Goal: Complete application form

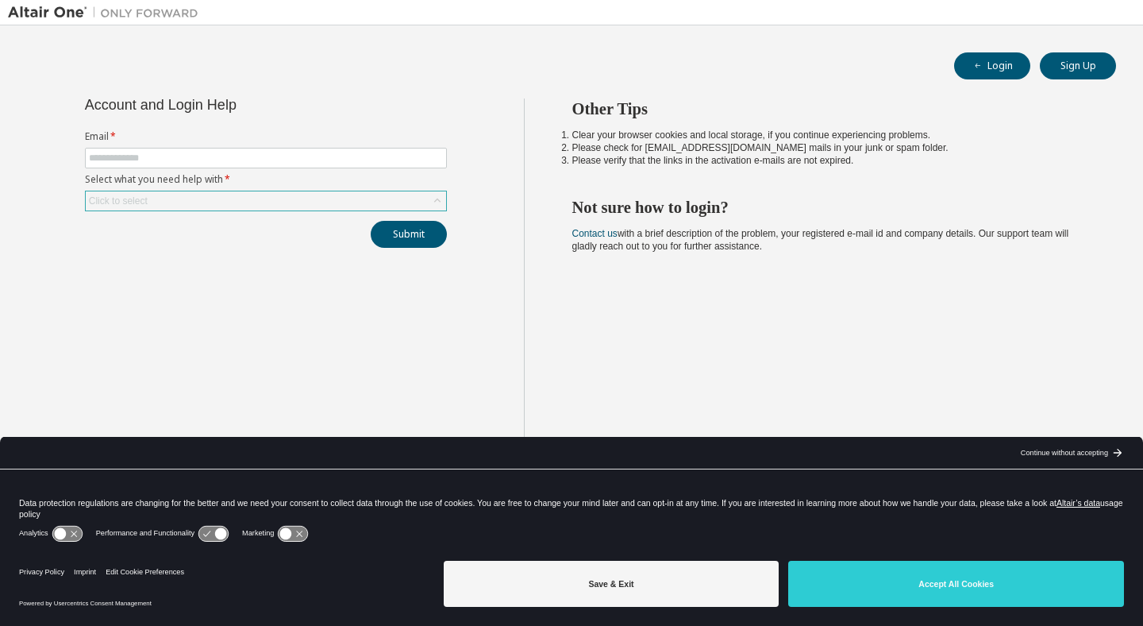
click at [325, 205] on div "Click to select" at bounding box center [266, 200] width 360 height 19
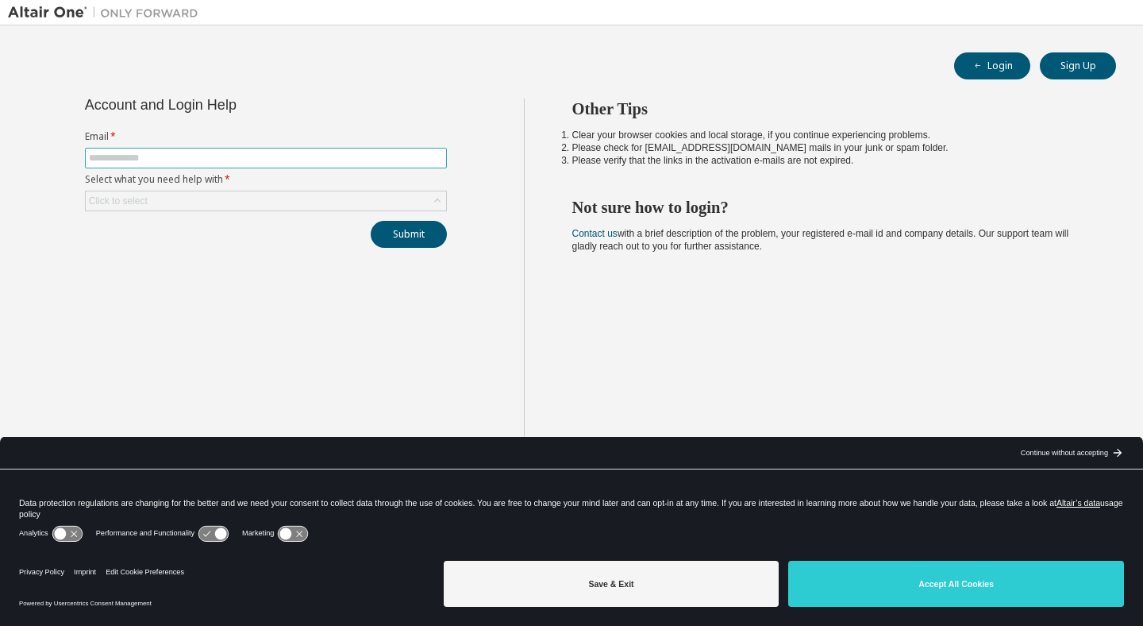
click at [373, 159] on input "text" at bounding box center [266, 158] width 354 height 13
type input "**********"
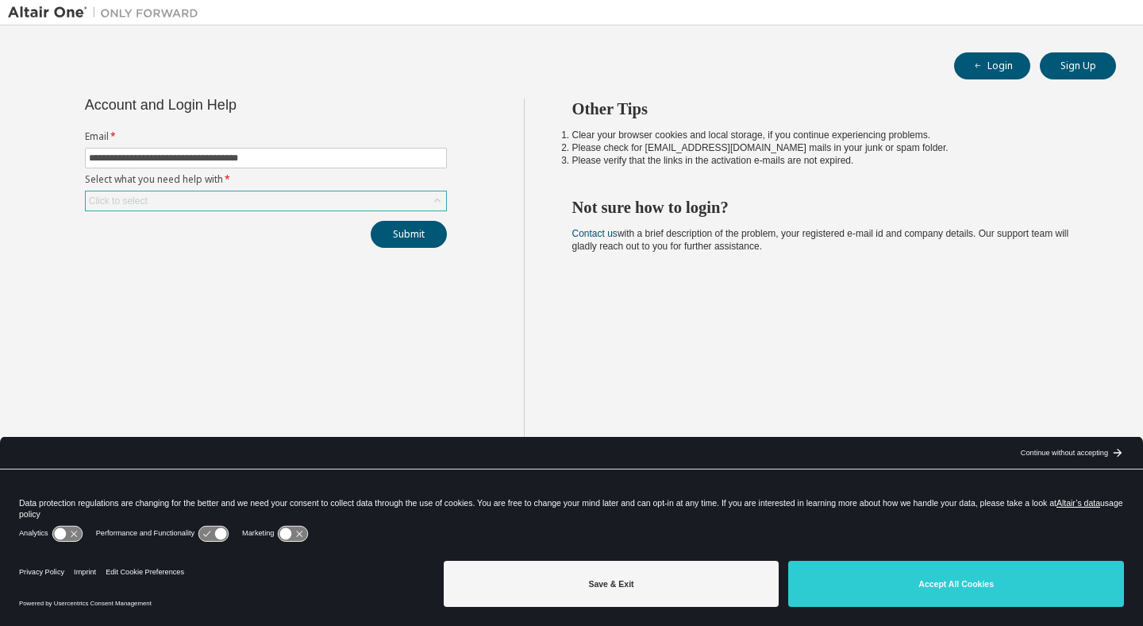
click at [276, 195] on div "Click to select" at bounding box center [266, 200] width 360 height 19
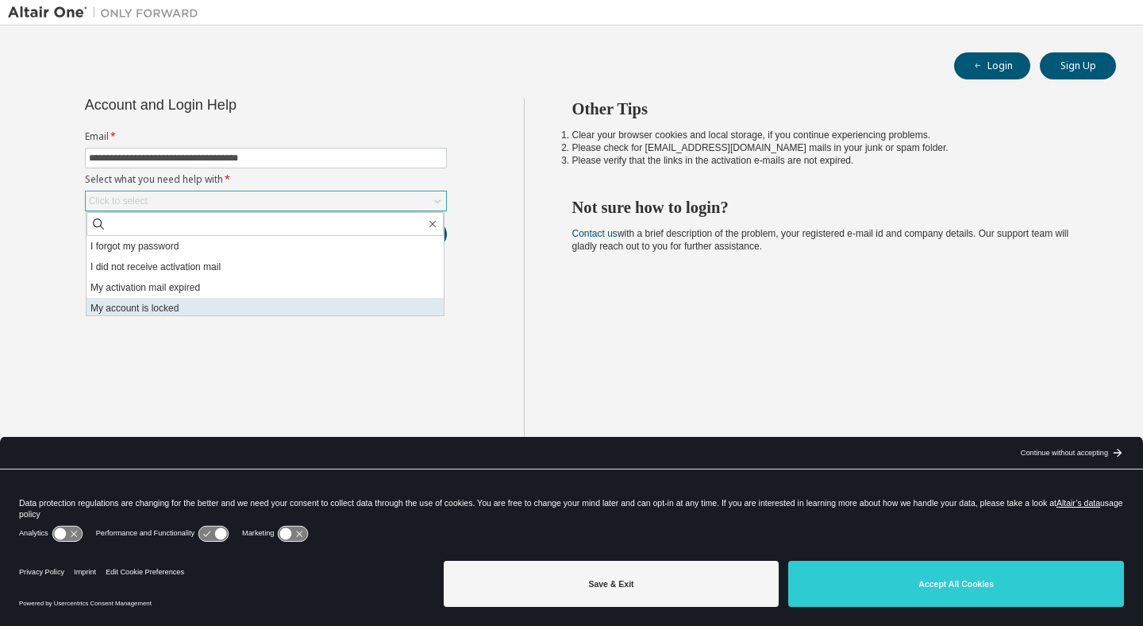
click at [277, 308] on li "My account is locked" at bounding box center [265, 308] width 357 height 21
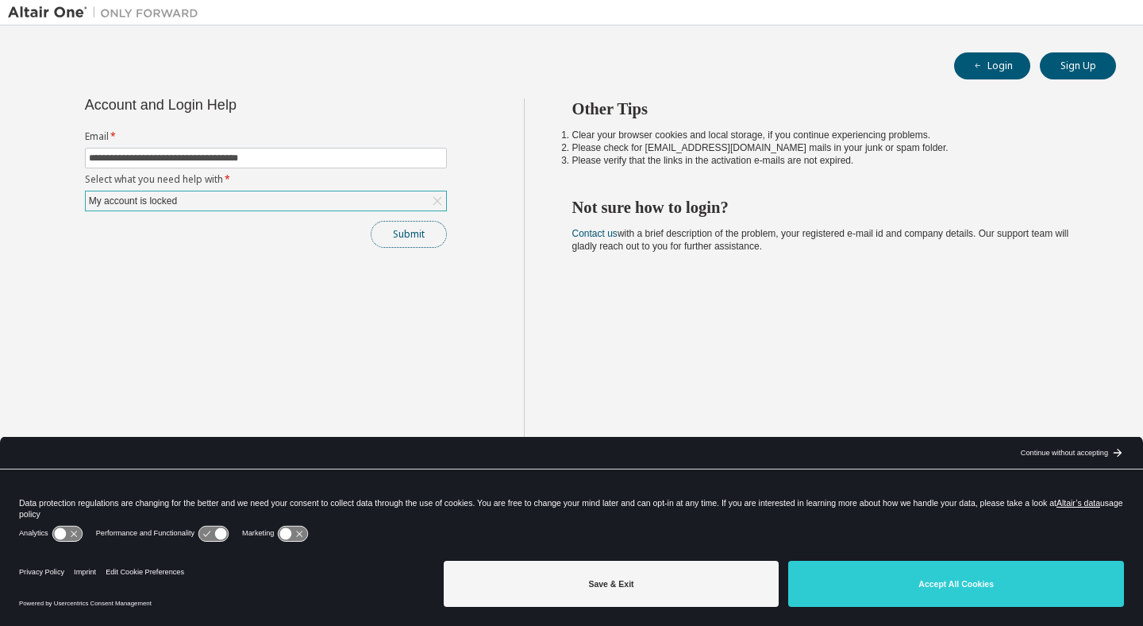
click at [420, 241] on button "Submit" at bounding box center [409, 234] width 76 height 27
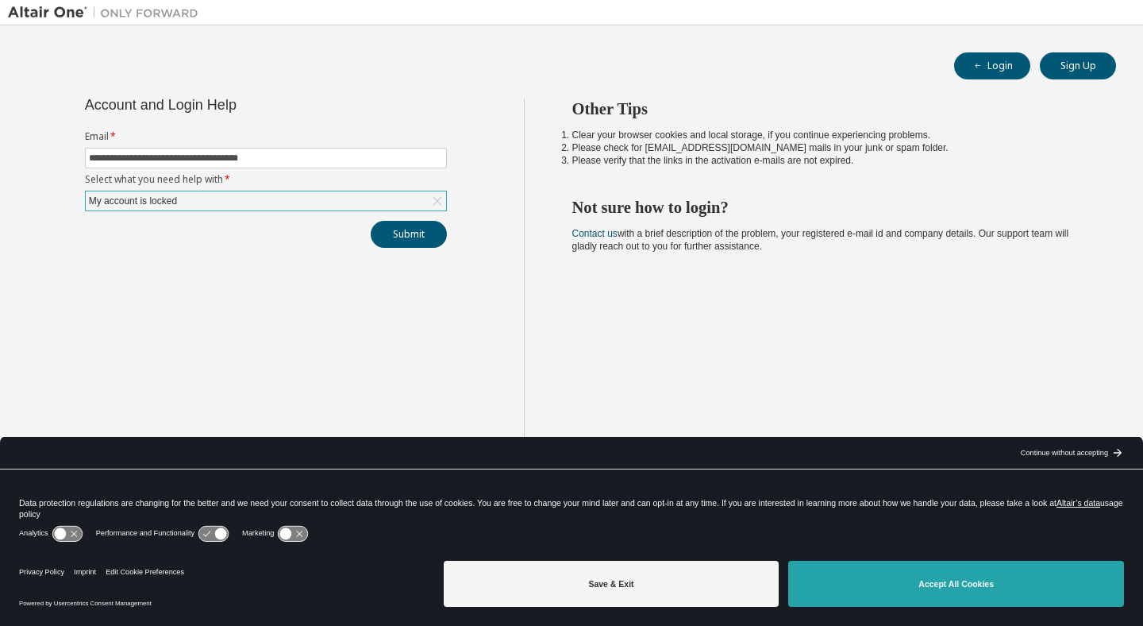
click at [962, 592] on button "Accept All Cookies" at bounding box center [956, 584] width 336 height 46
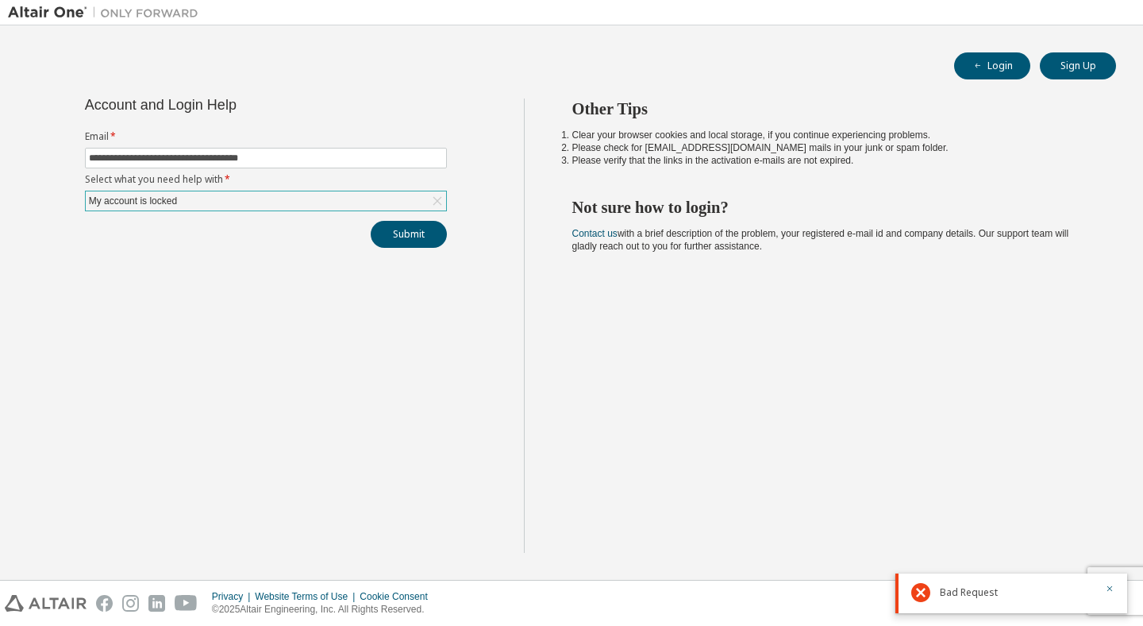
click at [977, 592] on span "Bad Request" at bounding box center [969, 592] width 58 height 13
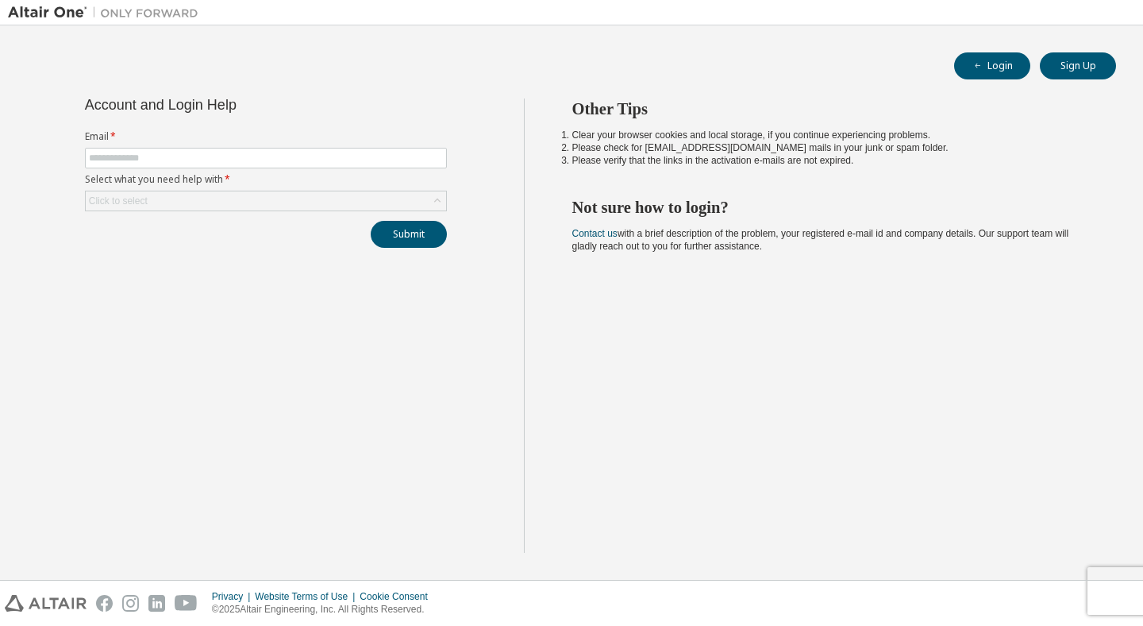
click at [316, 174] on label "Select what you need help with *" at bounding box center [266, 179] width 362 height 13
click at [316, 160] on input "text" at bounding box center [266, 158] width 354 height 13
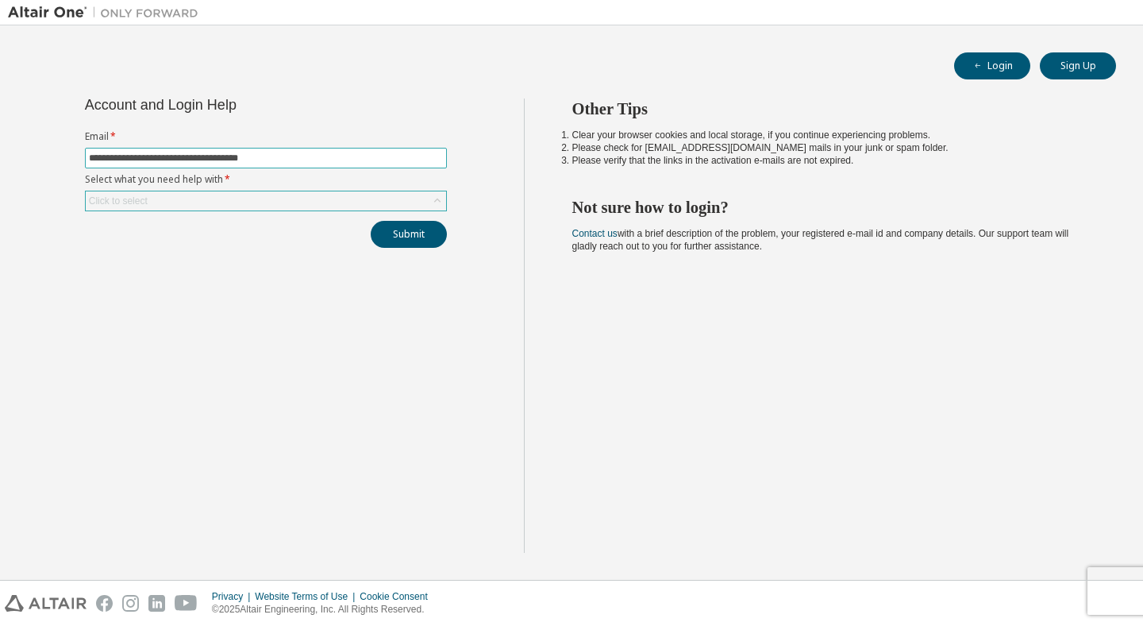
type input "**********"
click at [267, 201] on div "Click to select" at bounding box center [266, 200] width 360 height 19
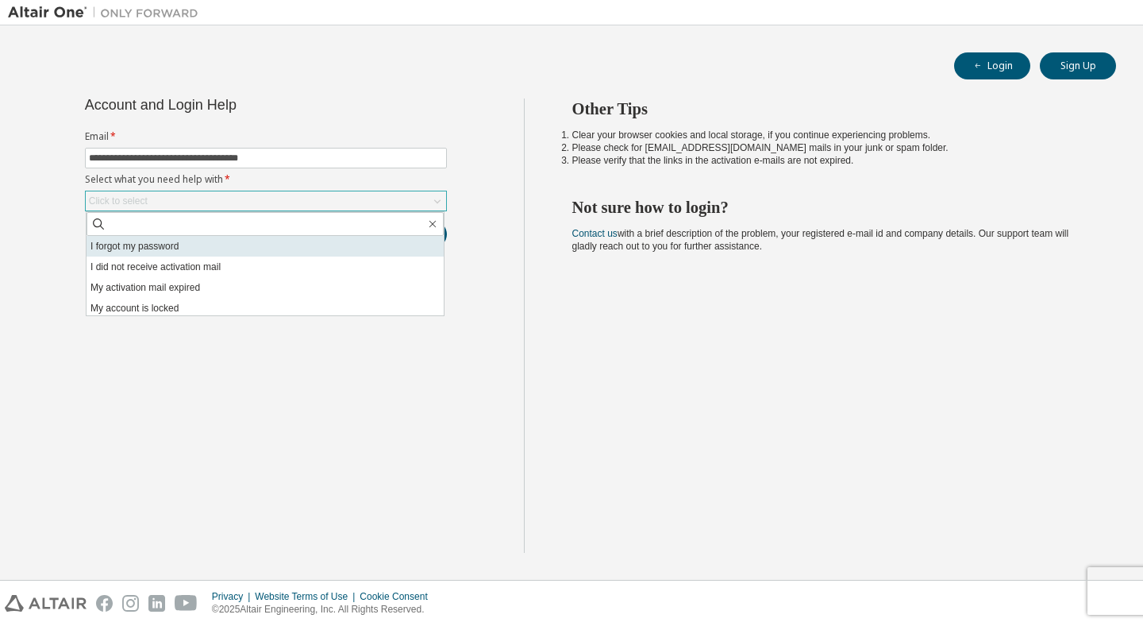
click at [258, 246] on li "I forgot my password" at bounding box center [265, 246] width 357 height 21
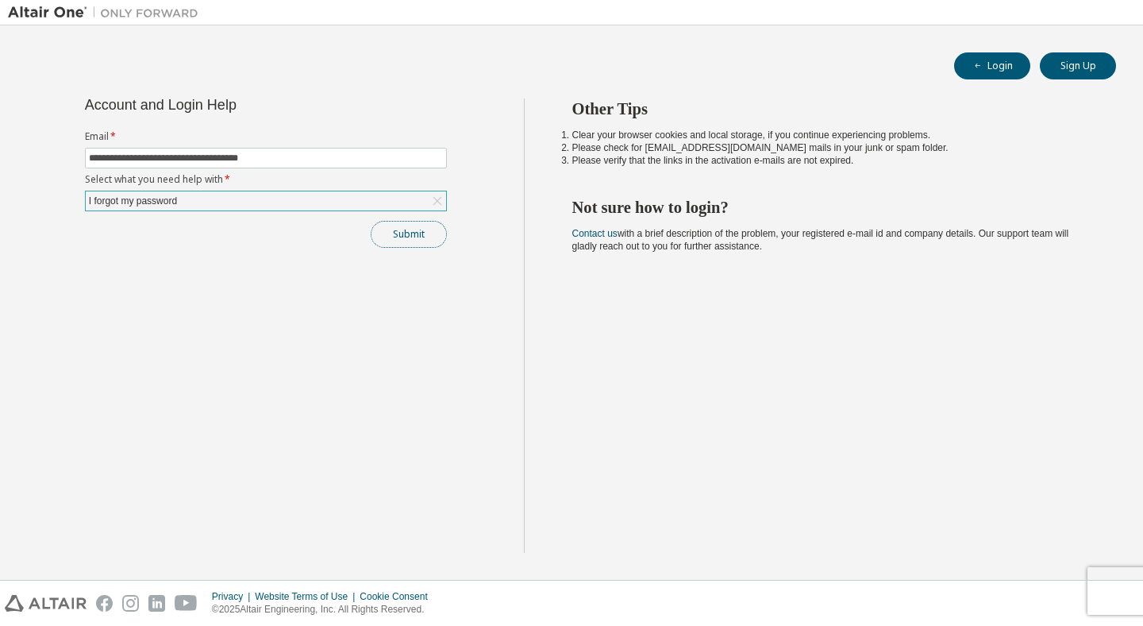
click at [419, 238] on button "Submit" at bounding box center [409, 234] width 76 height 27
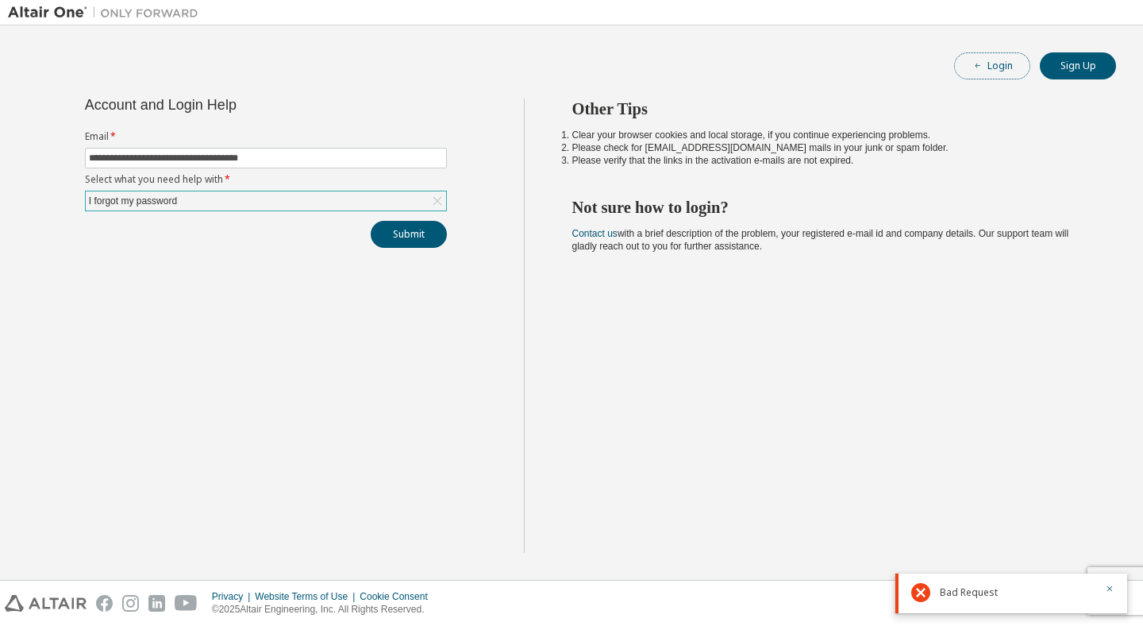
click at [1016, 60] on button "Login" at bounding box center [992, 65] width 76 height 27
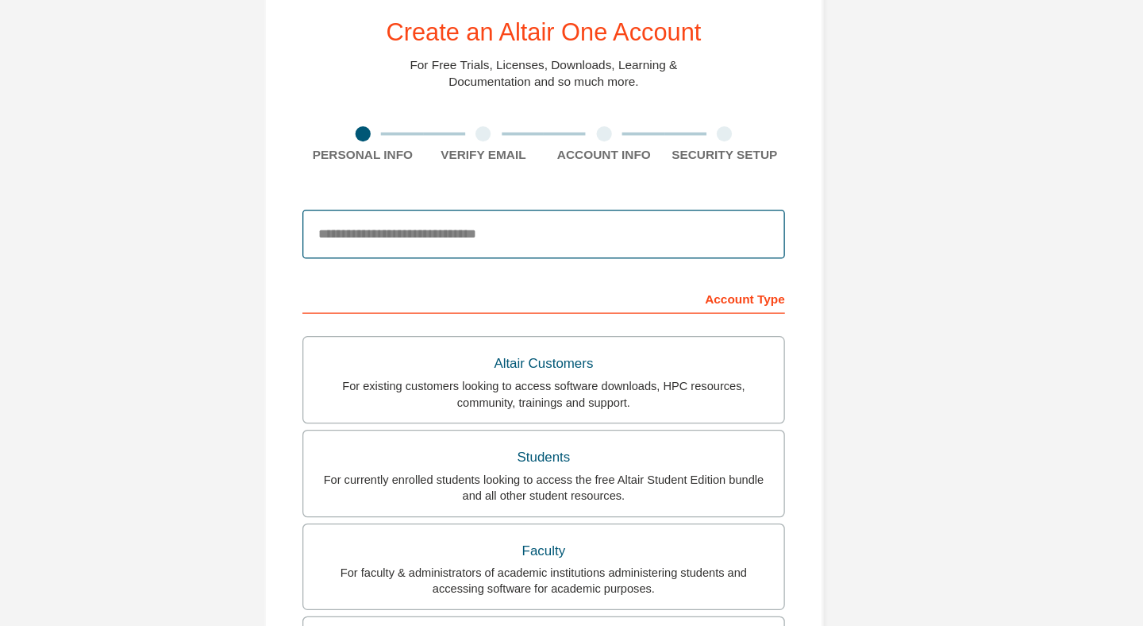
click at [592, 245] on input "email" at bounding box center [572, 249] width 376 height 38
click at [592, 248] on input "email" at bounding box center [572, 249] width 376 height 38
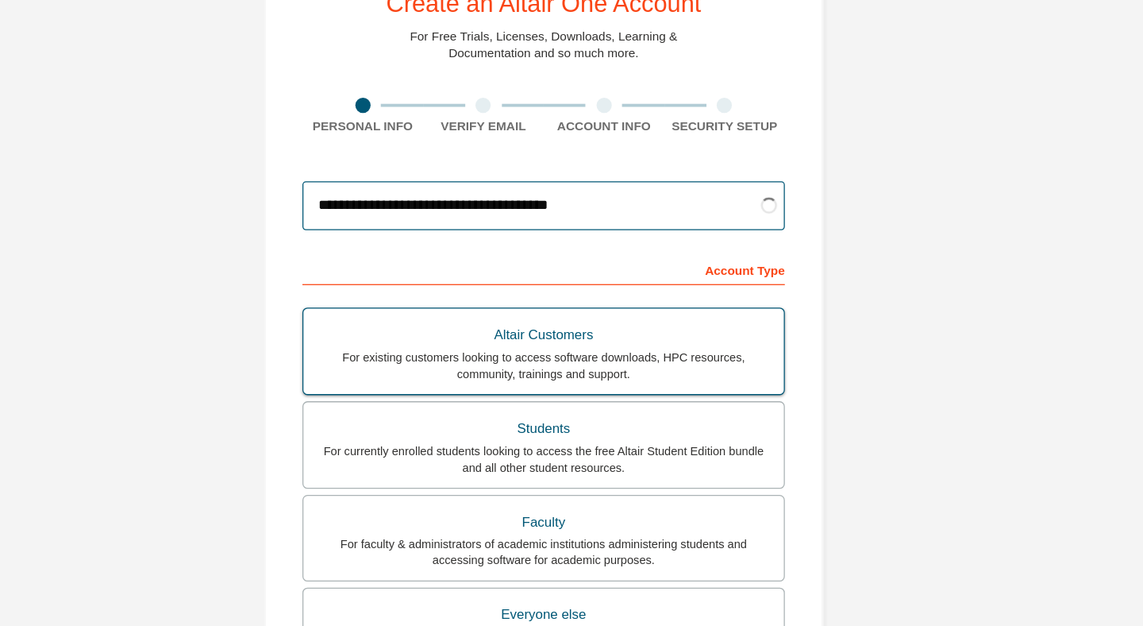
scroll to position [25, 0]
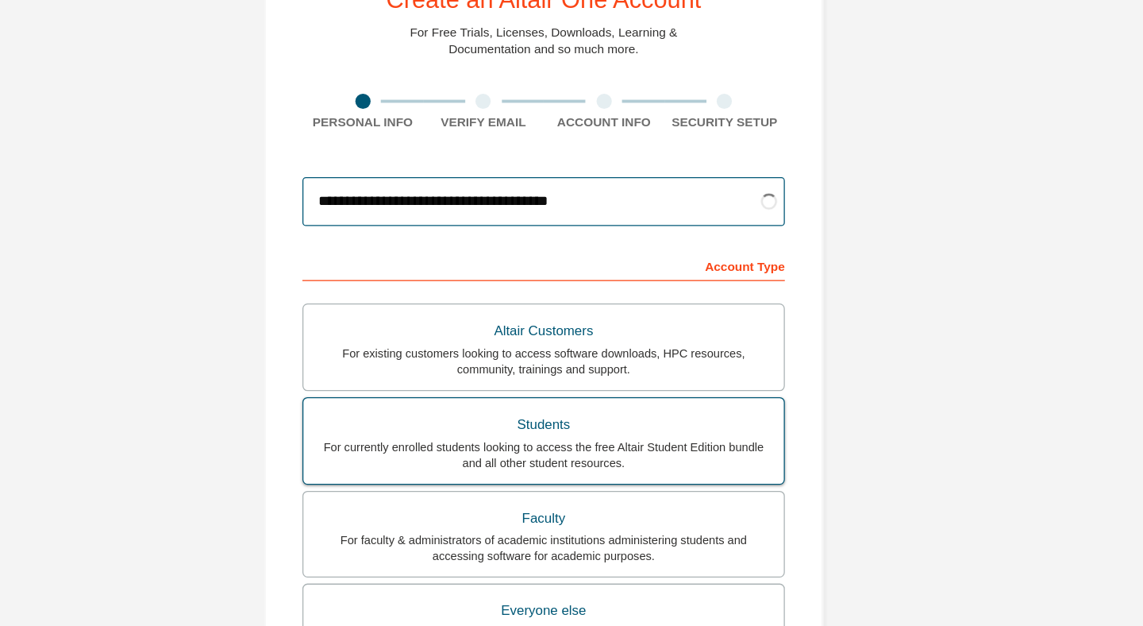
type input "**********"
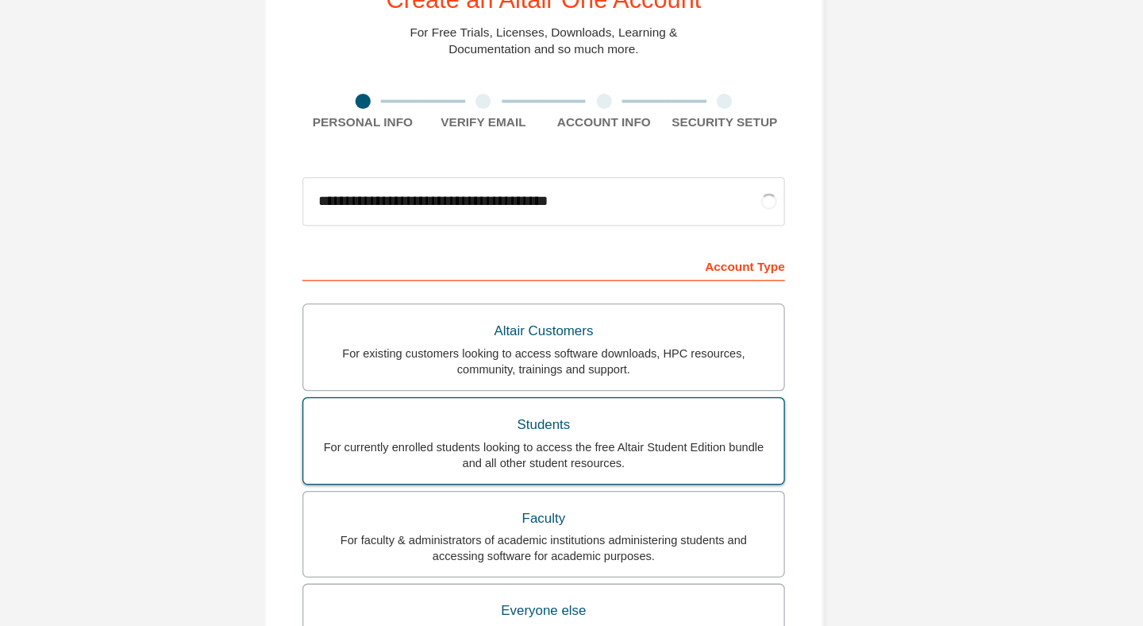
click at [575, 392] on div "Students" at bounding box center [572, 398] width 356 height 22
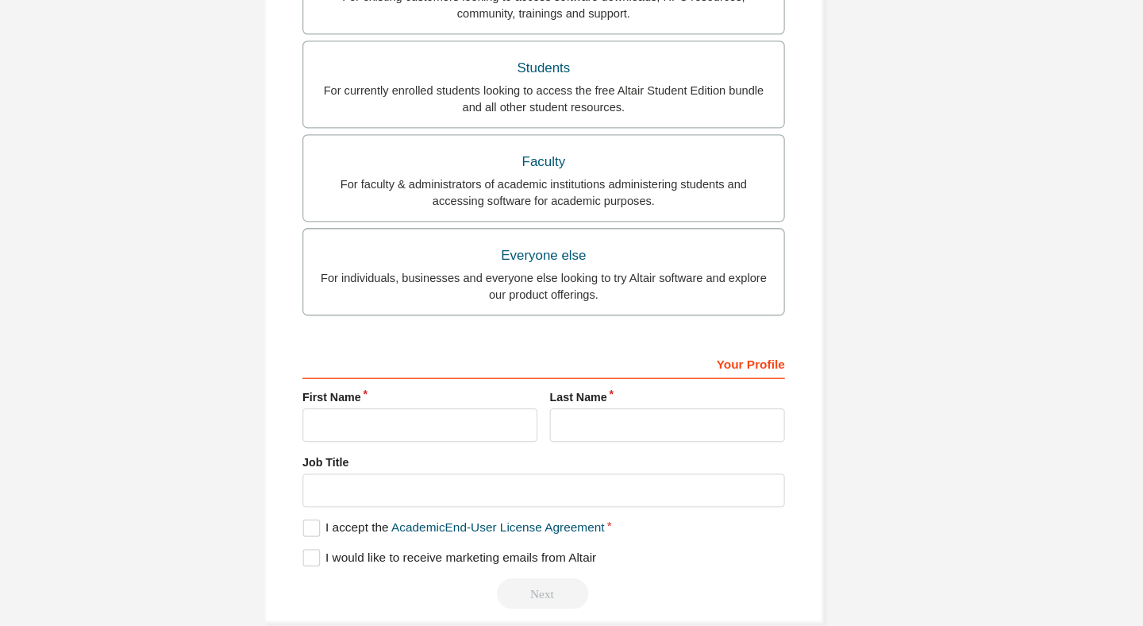
scroll to position [304, 0]
click at [479, 403] on input "text" at bounding box center [475, 398] width 183 height 26
type input "*******"
click at [604, 395] on input "text" at bounding box center [667, 398] width 183 height 26
type input "*********"
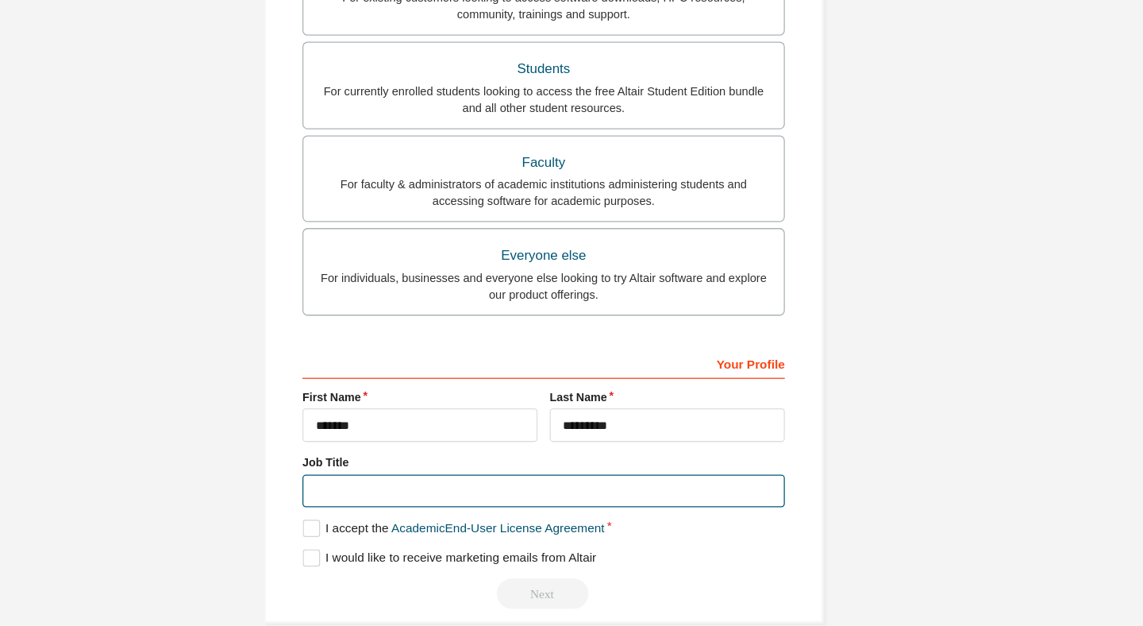
click at [523, 455] on input "text" at bounding box center [572, 450] width 376 height 26
type input "*******"
drag, startPoint x: 447, startPoint y: 449, endPoint x: 367, endPoint y: 448, distance: 80.2
click at [384, 449] on input "*******" at bounding box center [572, 450] width 376 height 26
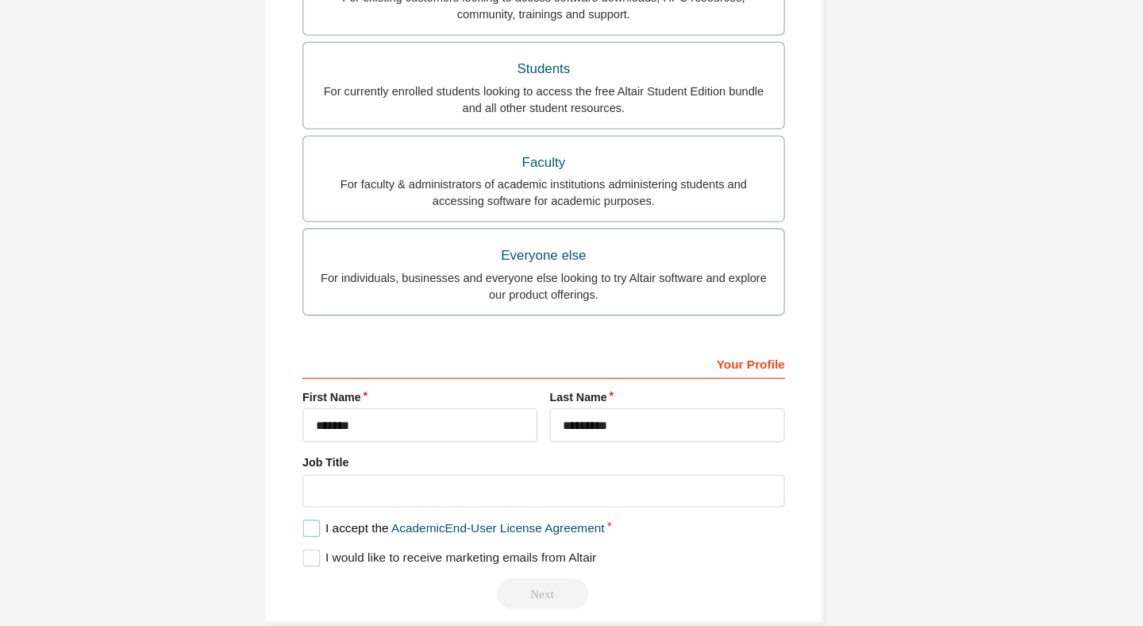
click at [389, 481] on label "I accept the Academic End-User License Agreement" at bounding box center [501, 478] width 235 height 13
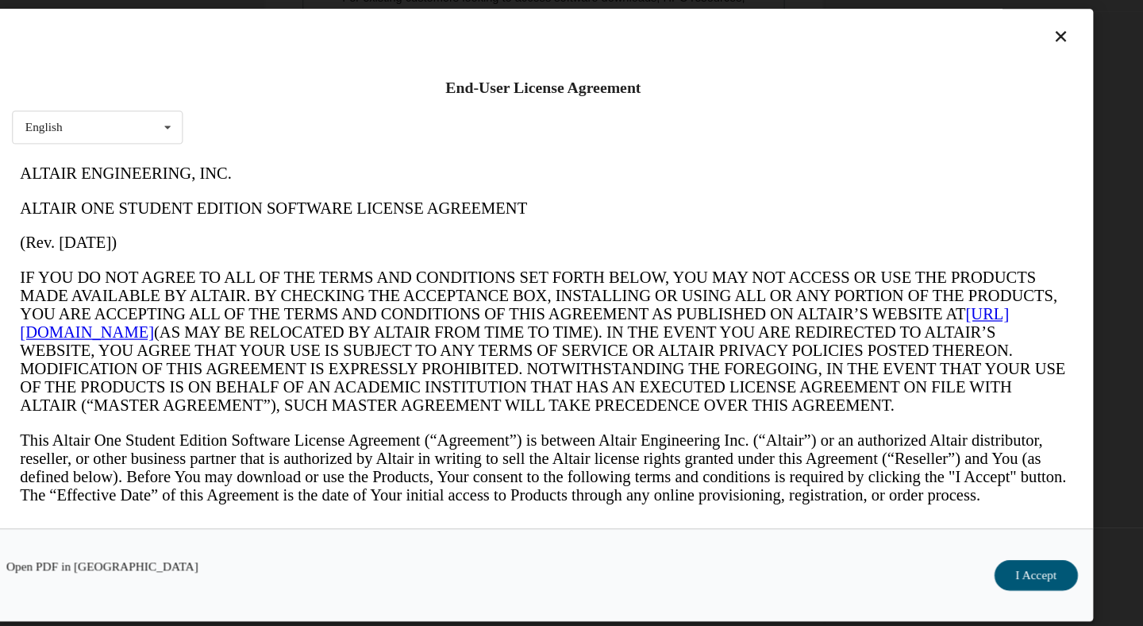
scroll to position [0, 0]
click at [965, 524] on button "I Accept" at bounding box center [955, 516] width 65 height 24
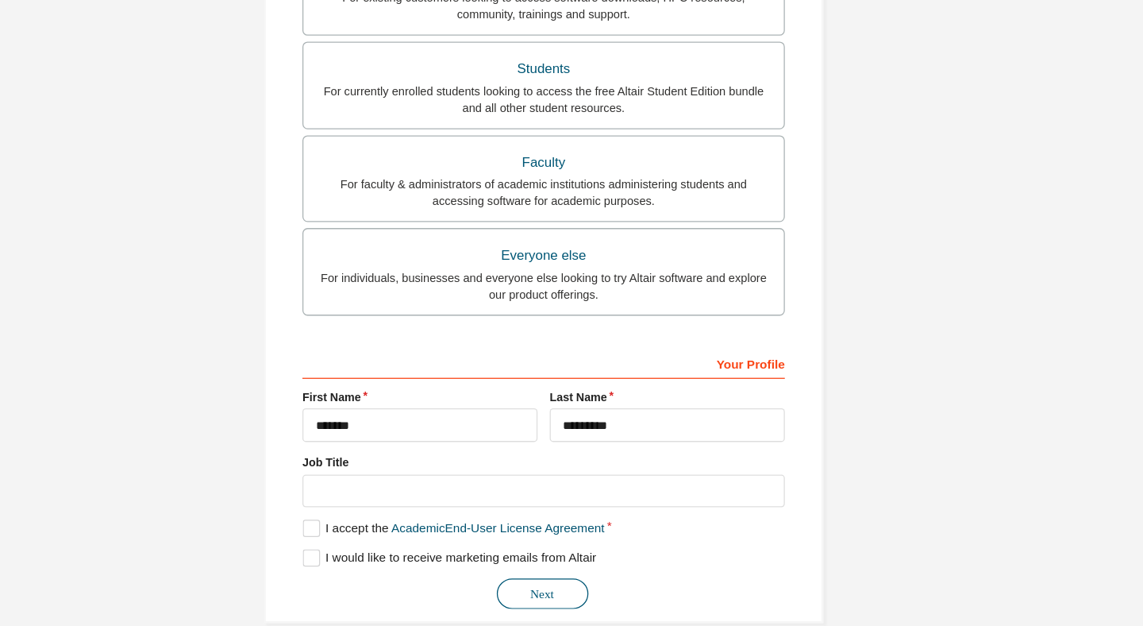
click at [581, 537] on button "Next" at bounding box center [570, 530] width 71 height 24
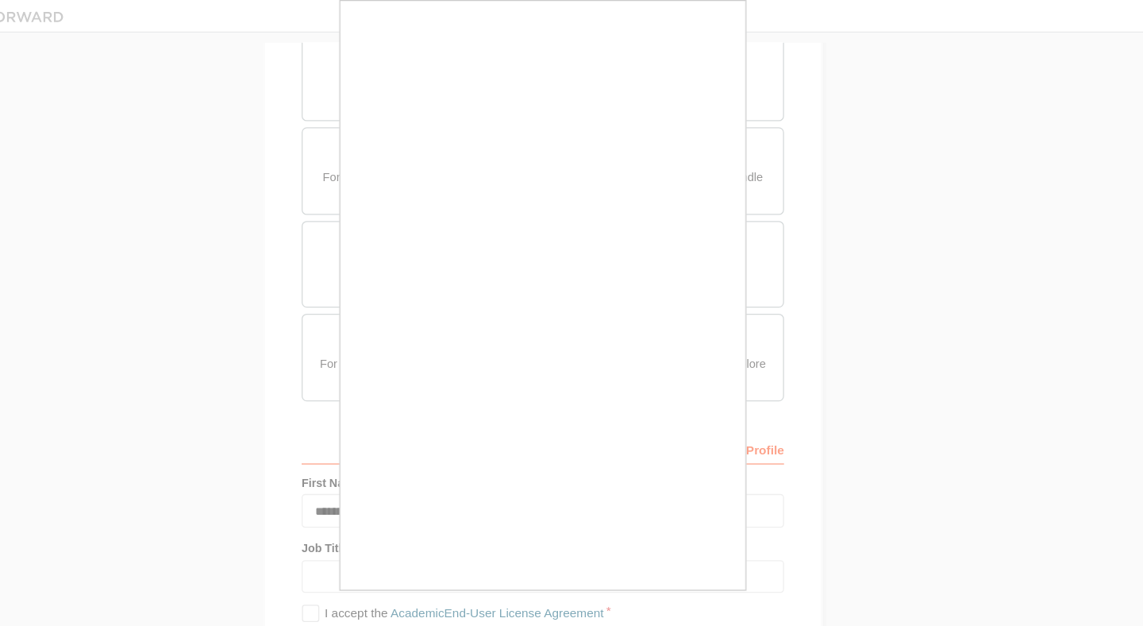
click at [402, 114] on div at bounding box center [571, 313] width 1143 height 626
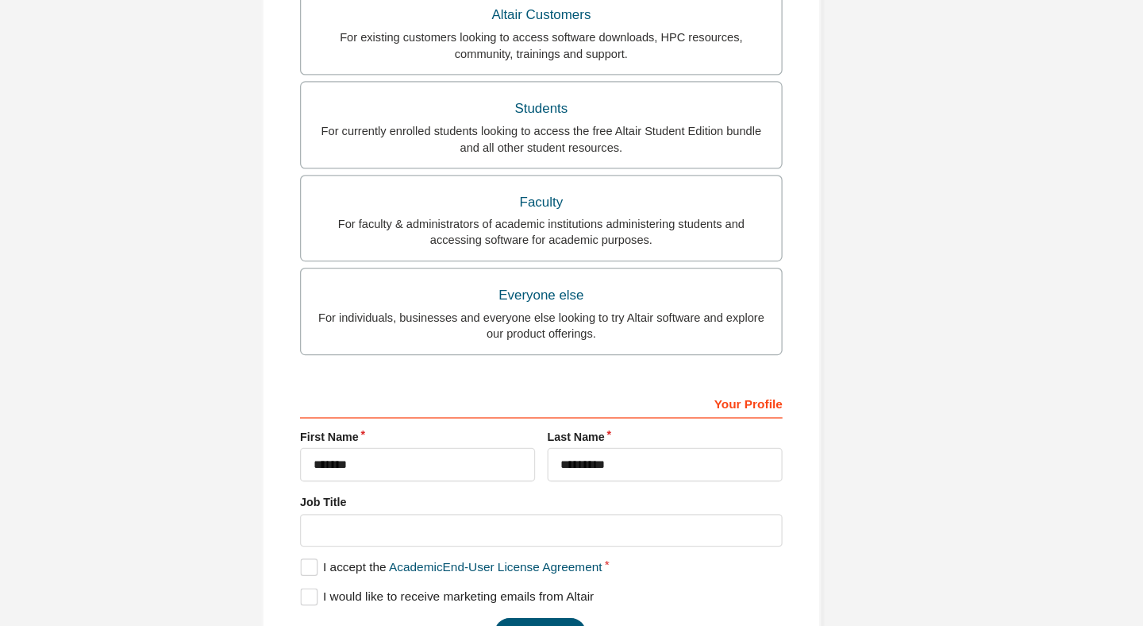
scroll to position [304, 0]
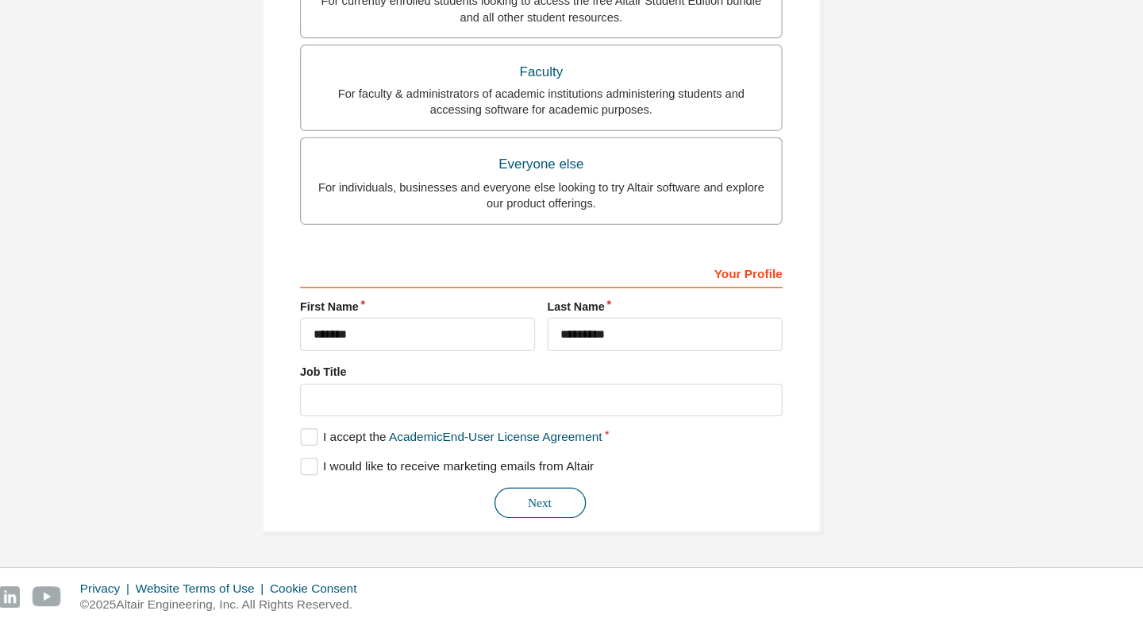
click at [573, 524] on button "Next" at bounding box center [570, 530] width 71 height 24
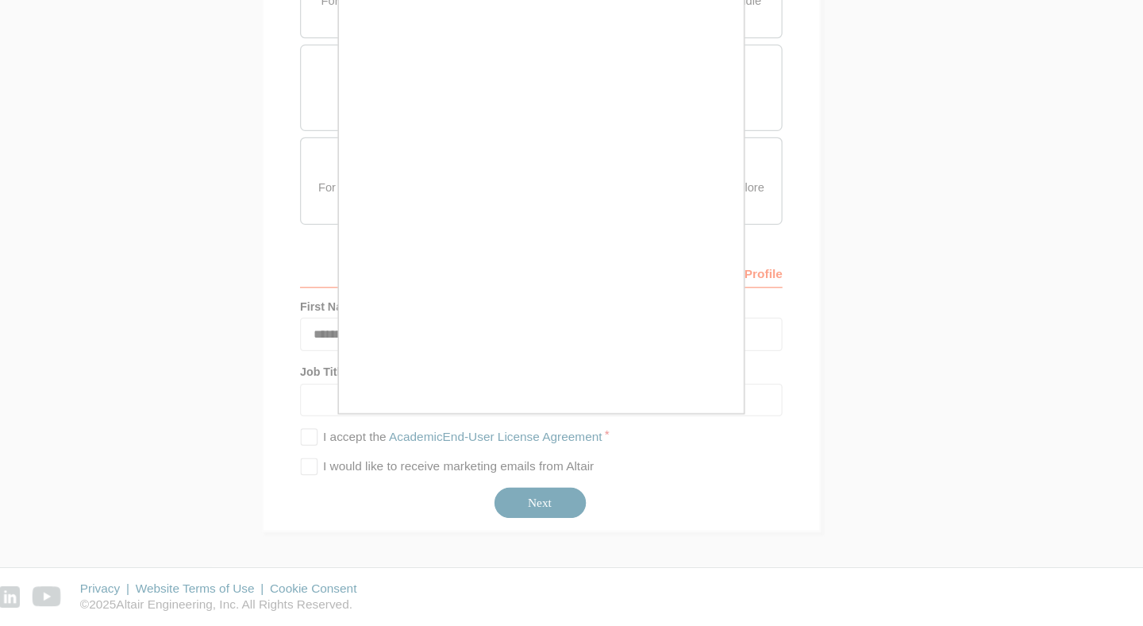
click at [559, 473] on div at bounding box center [571, 313] width 1143 height 626
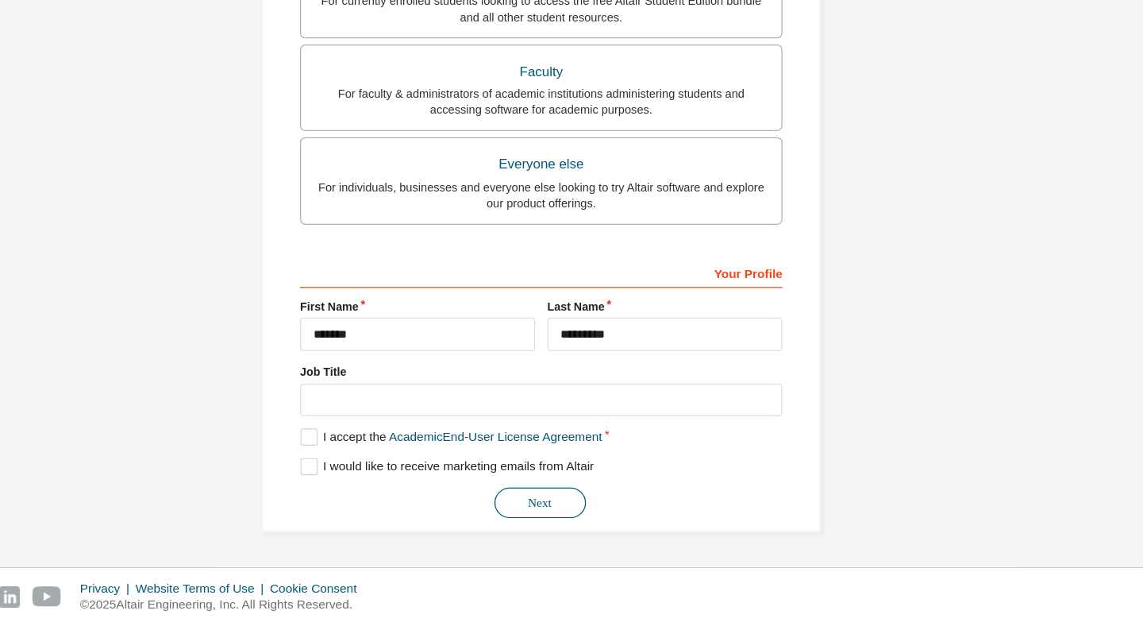
click at [573, 530] on button "Next" at bounding box center [570, 530] width 71 height 24
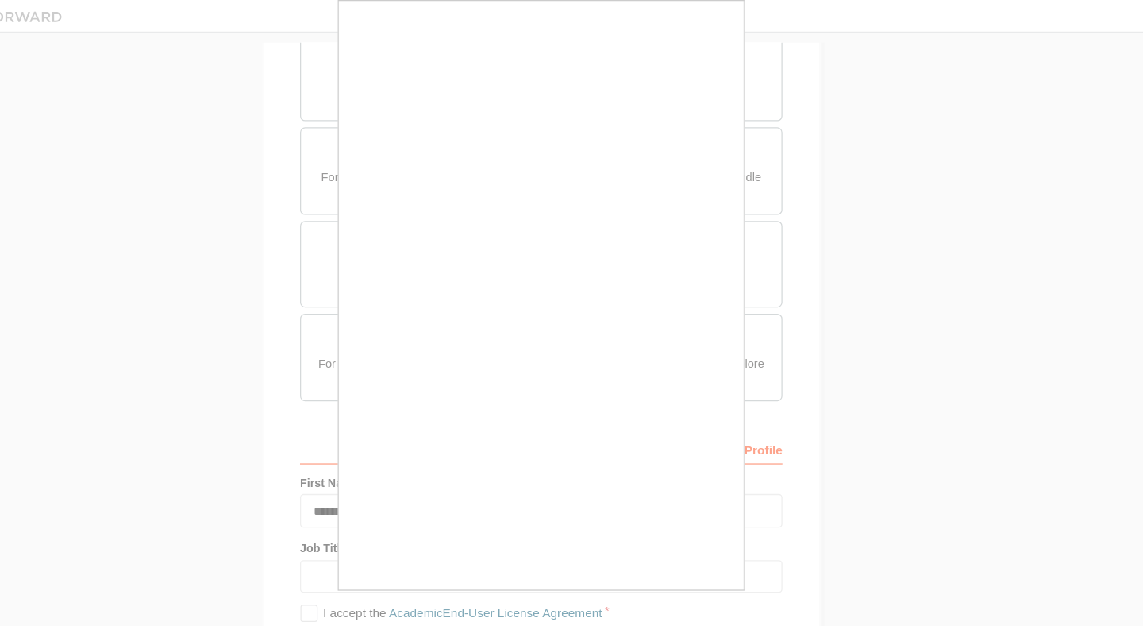
click at [327, 226] on div at bounding box center [571, 313] width 1143 height 626
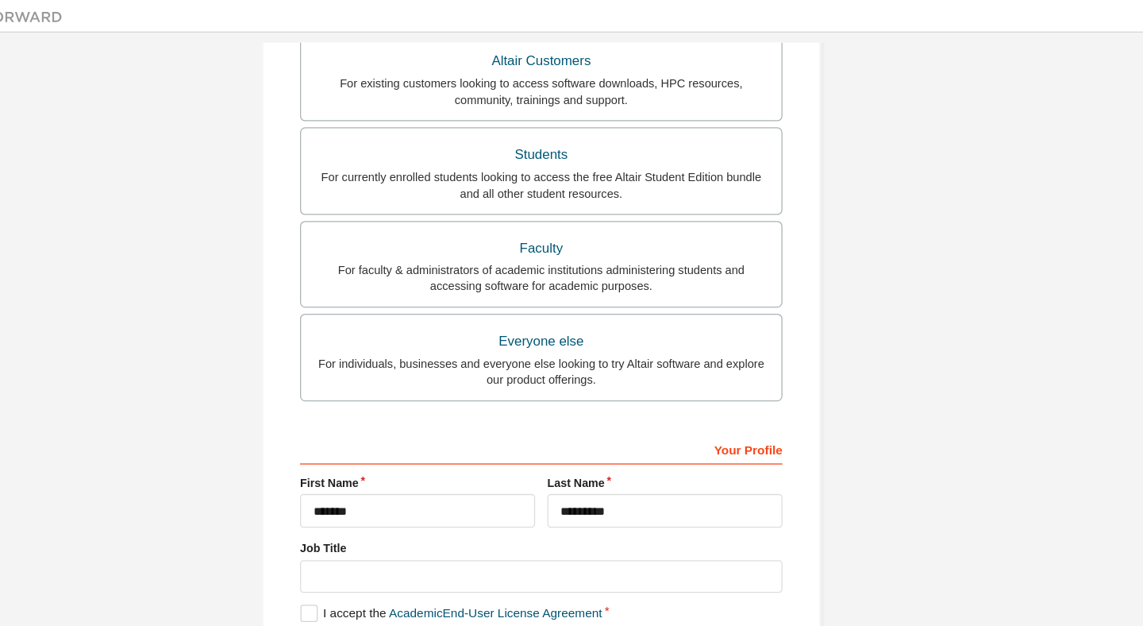
scroll to position [0, 0]
